Goal: Task Accomplishment & Management: Use online tool/utility

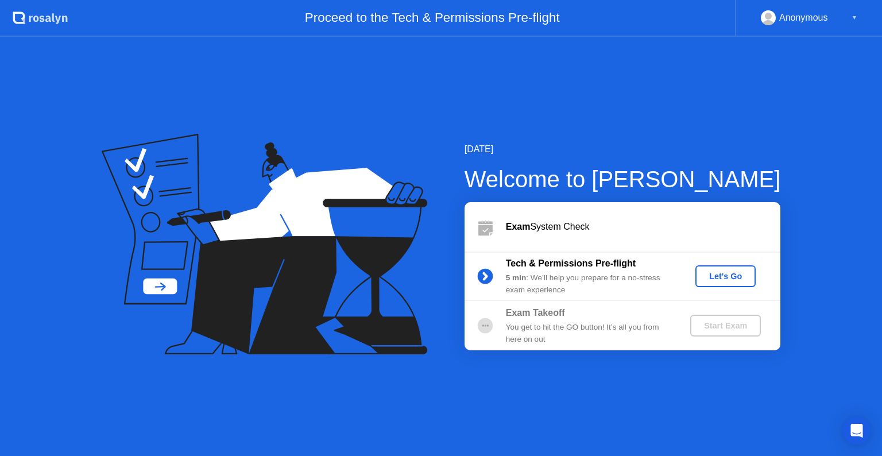
click at [728, 273] on div "Let's Go" at bounding box center [725, 276] width 51 height 9
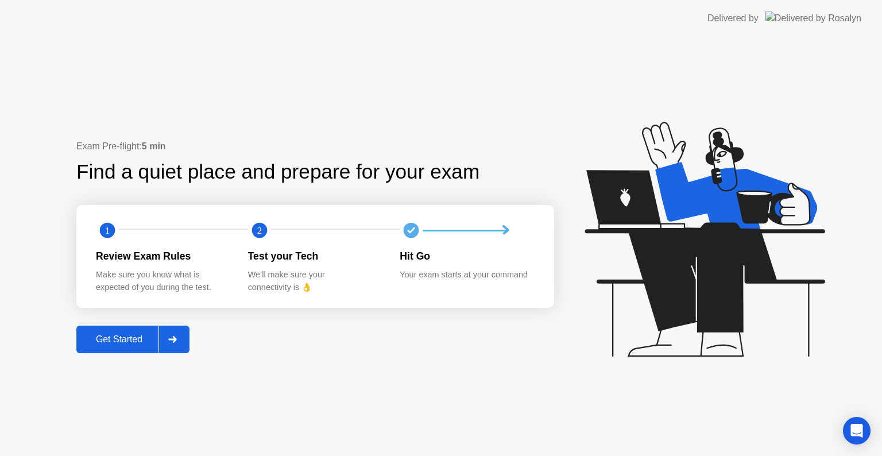
click at [108, 346] on button "Get Started" at bounding box center [132, 340] width 113 height 28
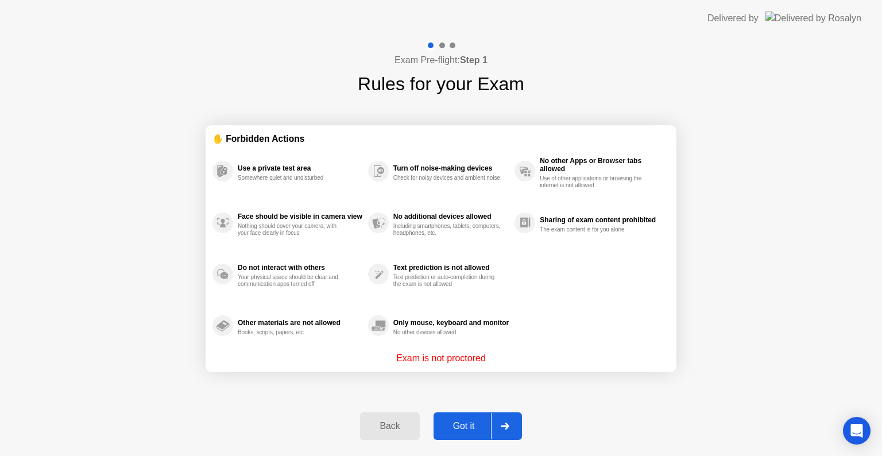
click at [502, 426] on icon at bounding box center [505, 426] width 8 height 7
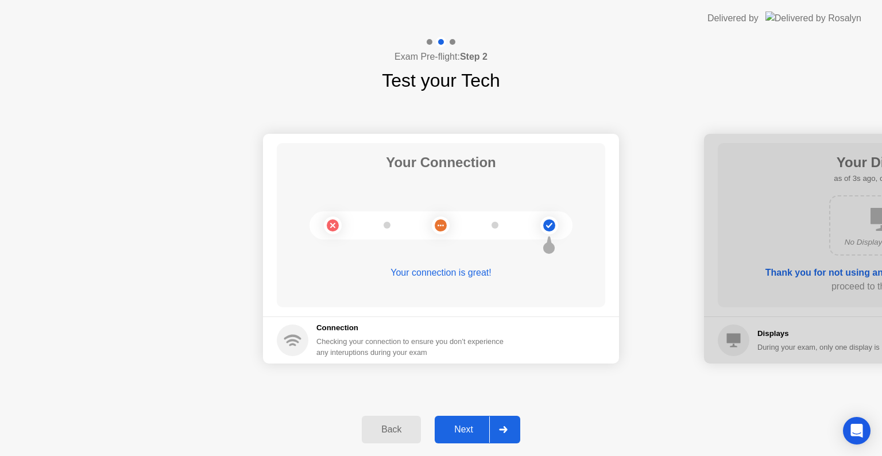
click at [504, 428] on icon at bounding box center [503, 429] width 9 height 7
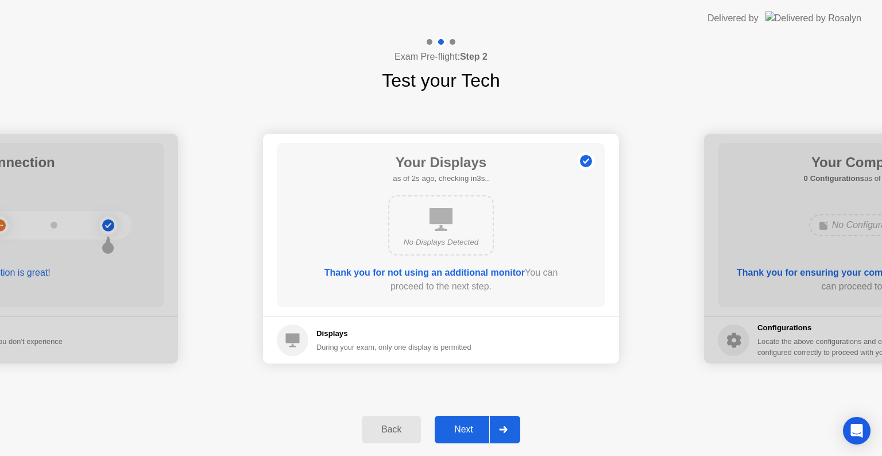
click at [397, 433] on div "Back" at bounding box center [391, 429] width 52 height 10
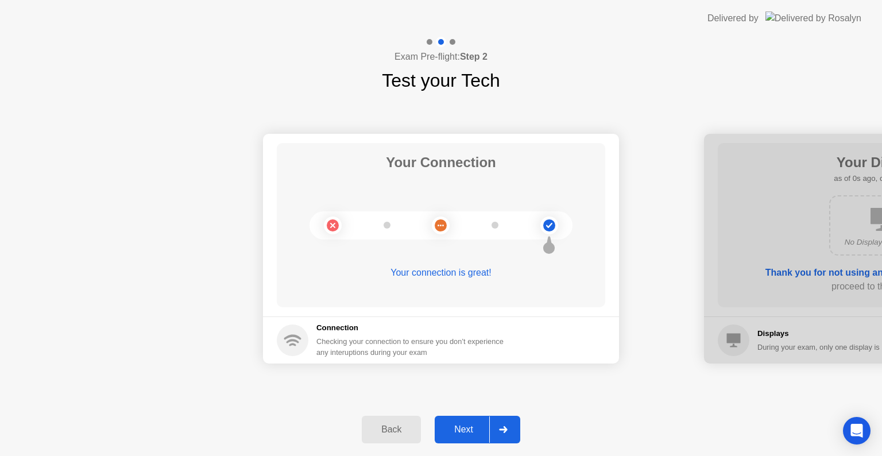
click at [446, 271] on div "Your connection is great!" at bounding box center [441, 273] width 329 height 14
click at [505, 427] on icon at bounding box center [503, 429] width 8 height 7
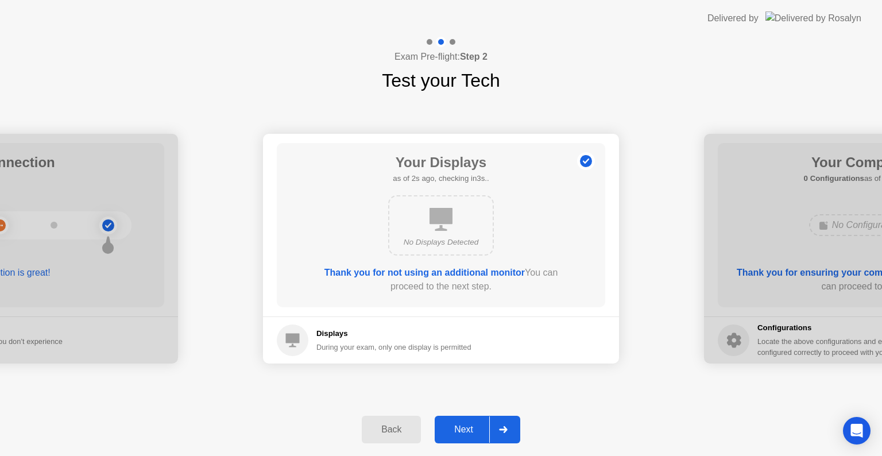
click at [449, 223] on icon at bounding box center [441, 219] width 23 height 23
click at [371, 359] on footer "Displays During your exam, only one display is permitted" at bounding box center [441, 339] width 356 height 47
click at [505, 433] on div at bounding box center [503, 429] width 28 height 26
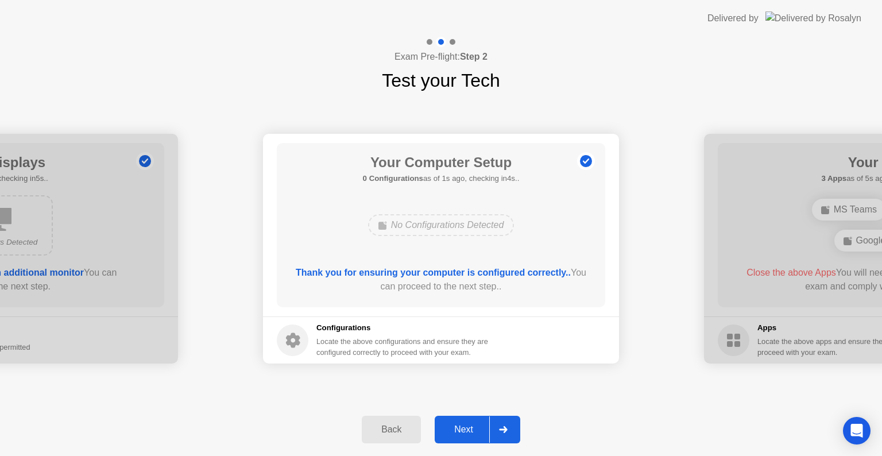
click at [505, 433] on div at bounding box center [503, 429] width 28 height 26
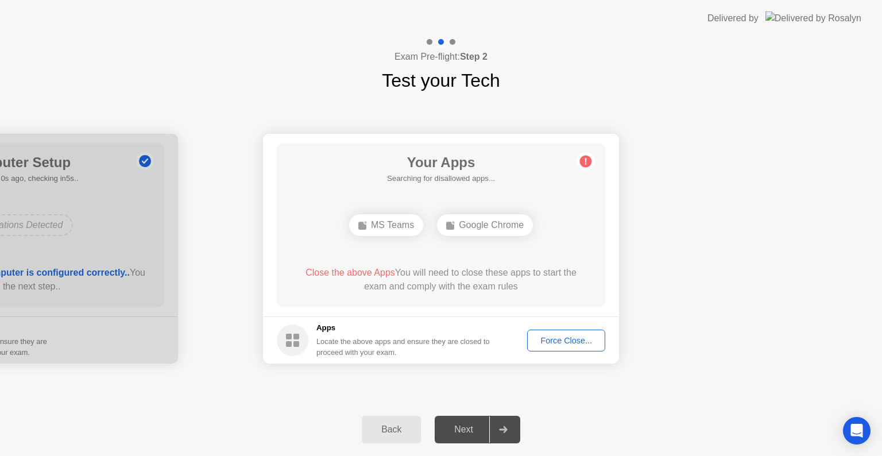
drag, startPoint x: 468, startPoint y: 227, endPoint x: 533, endPoint y: 227, distance: 65.5
click at [533, 227] on div "Google Chrome" at bounding box center [485, 225] width 96 height 22
click at [341, 271] on span "Close the above Apps" at bounding box center [351, 273] width 90 height 10
drag, startPoint x: 478, startPoint y: 209, endPoint x: 449, endPoint y: 209, distance: 29.3
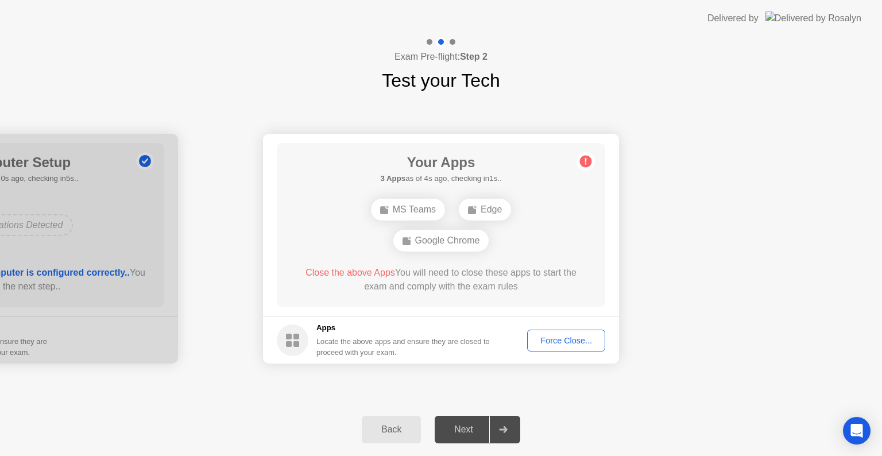
click at [476, 209] on div "Edge" at bounding box center [485, 210] width 52 height 22
drag, startPoint x: 470, startPoint y: 210, endPoint x: 492, endPoint y: 214, distance: 21.5
click at [487, 214] on div "MS Teams Edge Google Chrome" at bounding box center [441, 225] width 263 height 62
click at [290, 338] on rect at bounding box center [289, 337] width 6 height 6
click at [292, 338] on circle at bounding box center [293, 341] width 32 height 32
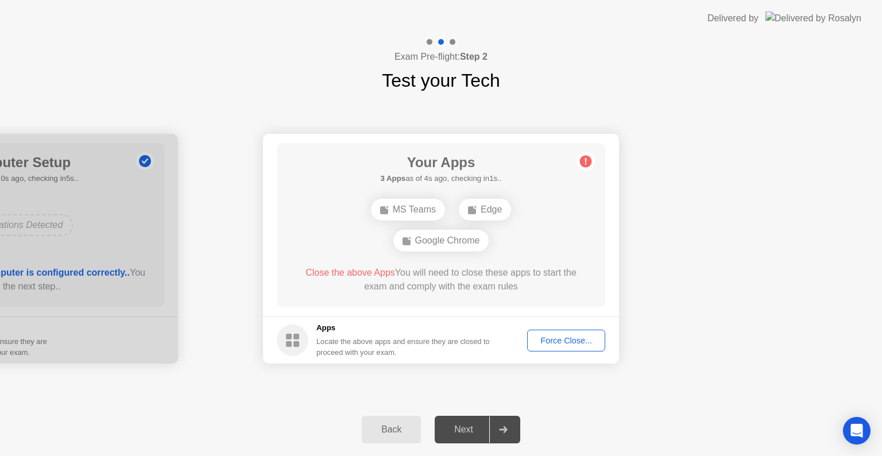
click at [327, 327] on h5 "Apps" at bounding box center [403, 327] width 174 height 11
click at [338, 272] on span "Close the above Apps" at bounding box center [351, 273] width 90 height 10
click at [567, 292] on div "Close the above Apps You will need to close these apps to start the exam and co…" at bounding box center [442, 280] width 296 height 28
drag, startPoint x: 554, startPoint y: 267, endPoint x: 570, endPoint y: 221, distance: 48.7
click at [555, 266] on div "Close the above Apps You will need to close these apps to start the exam and co…" at bounding box center [442, 280] width 296 height 28
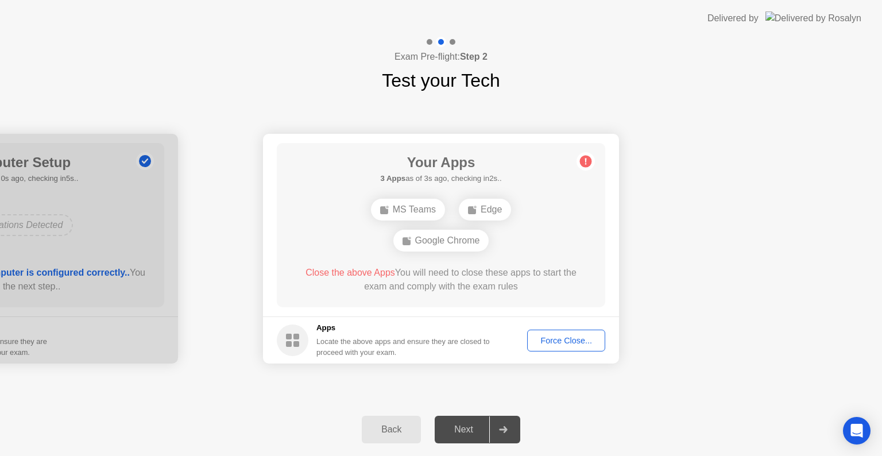
drag, startPoint x: 597, startPoint y: 156, endPoint x: 585, endPoint y: 156, distance: 12.1
click at [589, 156] on main "Your Apps 3 Apps as of 3s ago, checking in2s.. MS Teams Edge Google Chrome Clos…" at bounding box center [441, 225] width 356 height 183
click at [585, 156] on circle at bounding box center [586, 162] width 12 height 12
click at [585, 163] on circle at bounding box center [586, 162] width 12 height 12
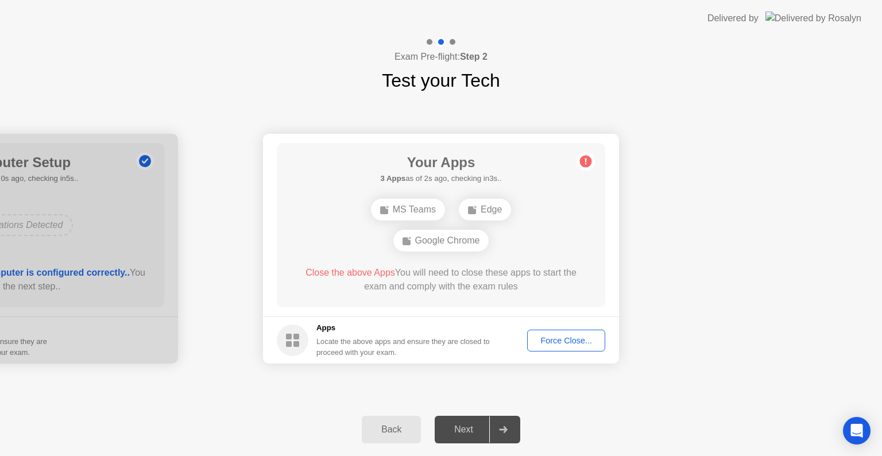
click at [554, 336] on div "Force Close..." at bounding box center [566, 340] width 70 height 9
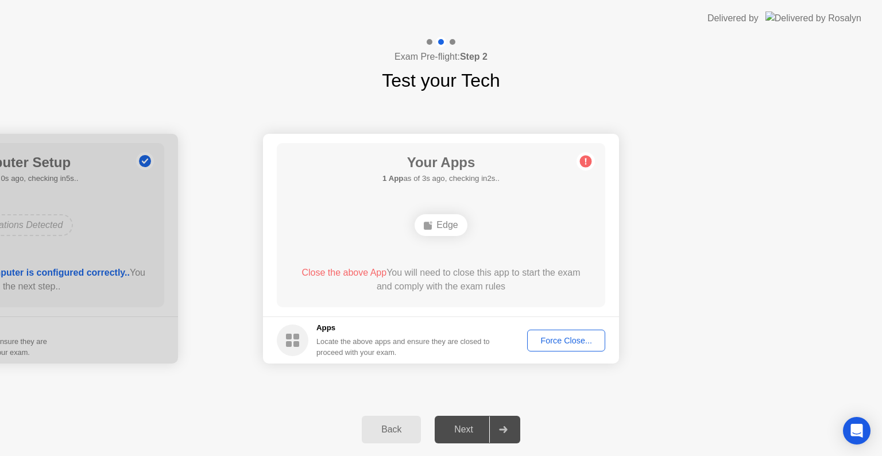
click at [547, 345] on div "Force Close..." at bounding box center [566, 340] width 70 height 9
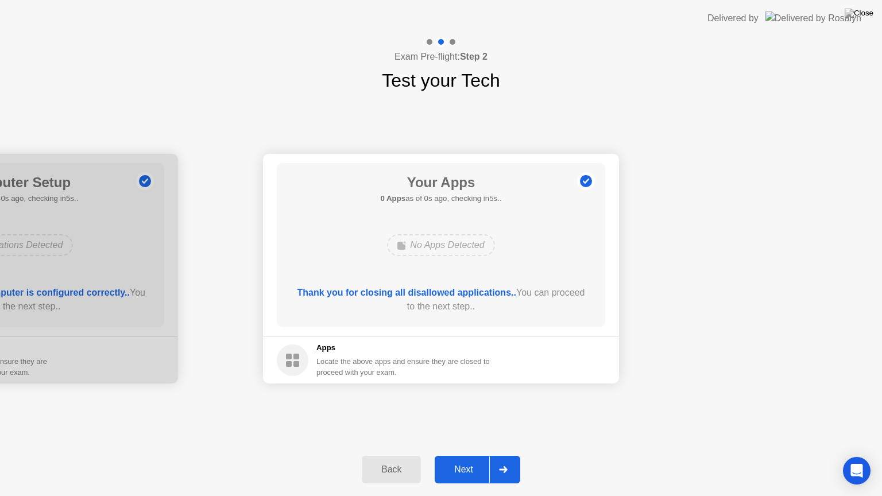
click at [558, 352] on footer "Apps Locate the above apps and ensure they are closed to proceed with your exam." at bounding box center [441, 360] width 356 height 47
click at [511, 455] on div at bounding box center [503, 470] width 28 height 26
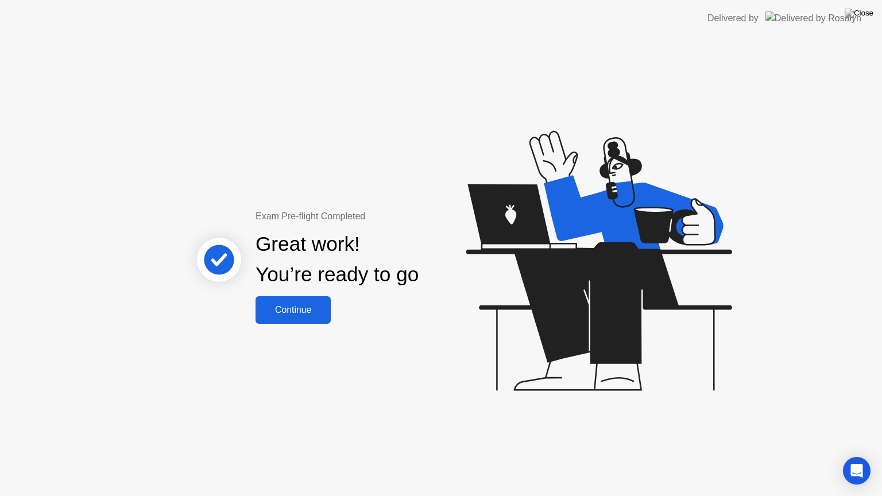
click at [312, 308] on div "Continue" at bounding box center [293, 310] width 68 height 10
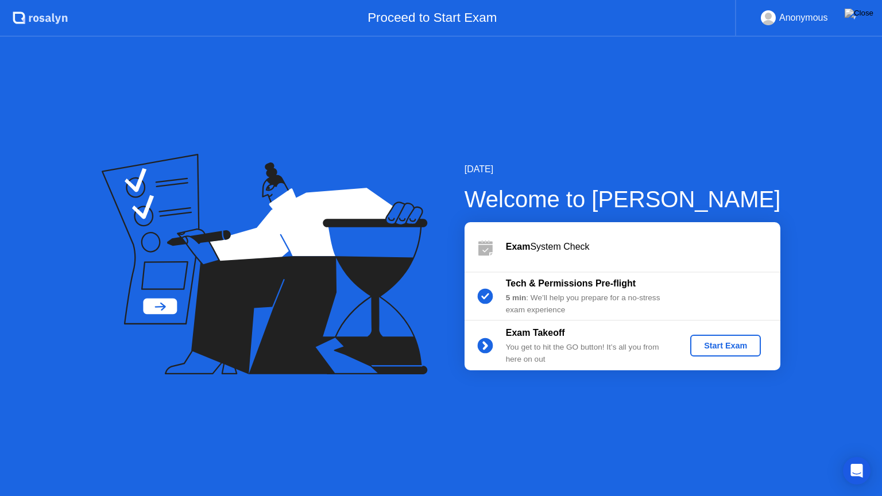
click at [731, 348] on div "Start Exam" at bounding box center [725, 345] width 61 height 9
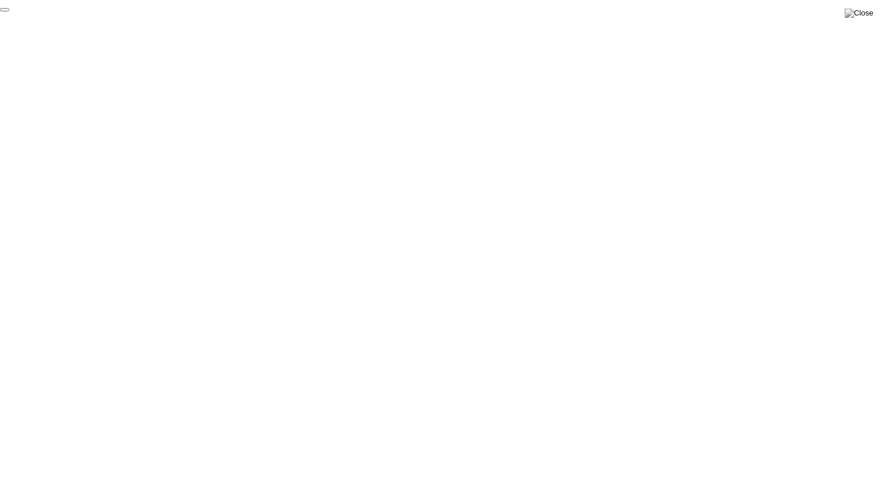
click div "End Proctoring Session"
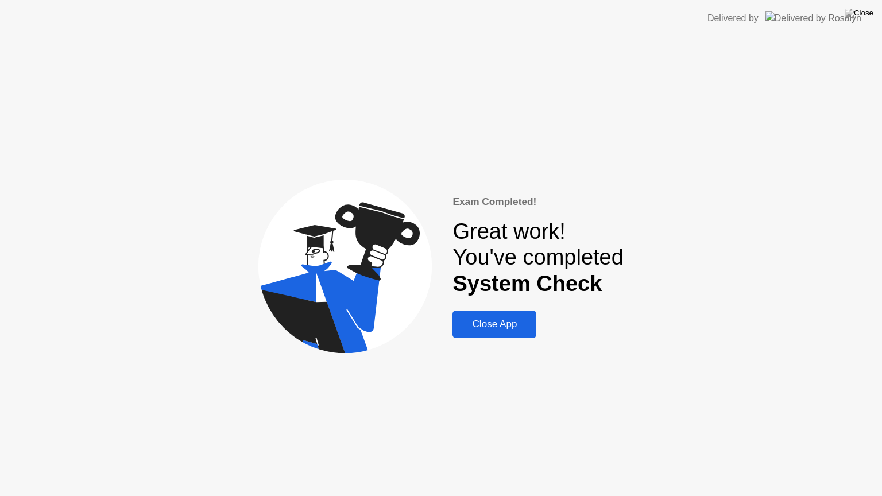
click at [498, 329] on div "Close App" at bounding box center [494, 324] width 77 height 11
